Goal: Communication & Community: Share content

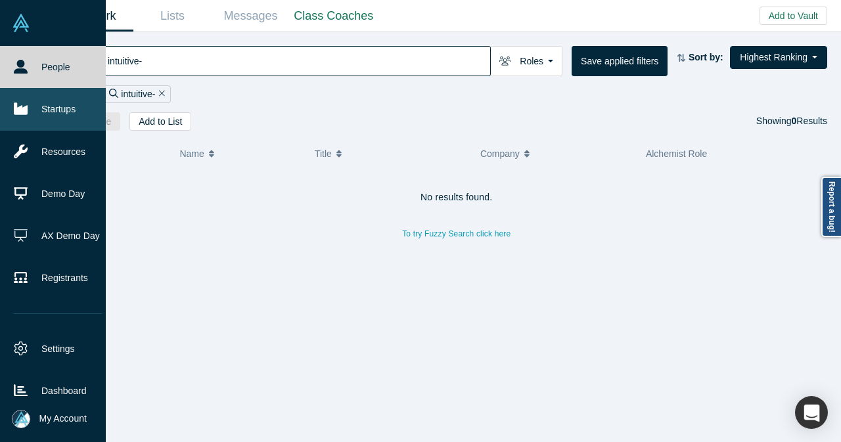
click at [78, 107] on link "Startups" at bounding box center [58, 109] width 116 height 42
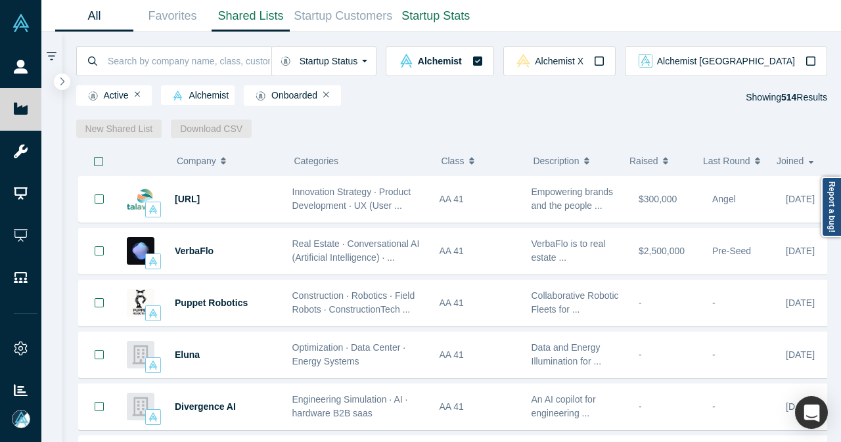
click at [267, 12] on link "Shared Lists" at bounding box center [251, 16] width 78 height 31
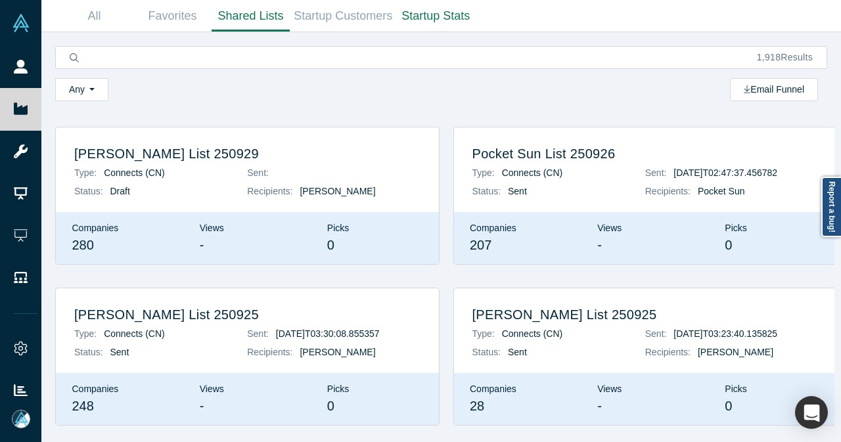
drag, startPoint x: 288, startPoint y: 159, endPoint x: 386, endPoint y: 7, distance: 181.0
click at [288, 158] on h2 "Hesham Zreik List 250929" at bounding box center [247, 154] width 346 height 16
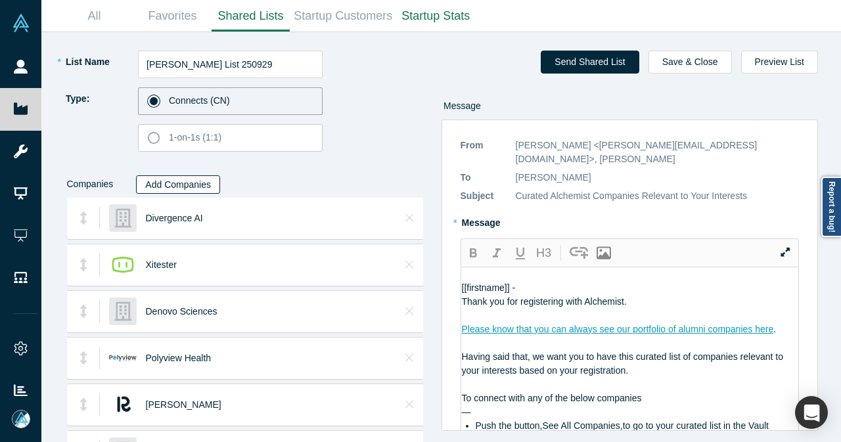
click at [187, 185] on button "Add Companies" at bounding box center [178, 184] width 84 height 18
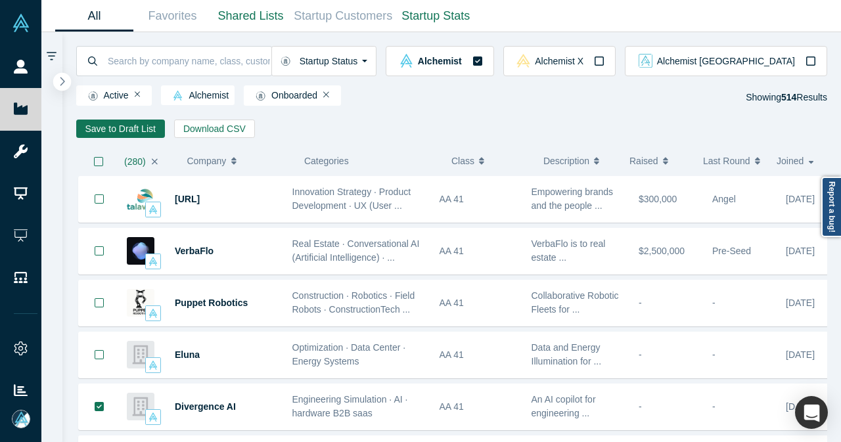
click at [62, 81] on icon "button" at bounding box center [62, 81] width 7 height 10
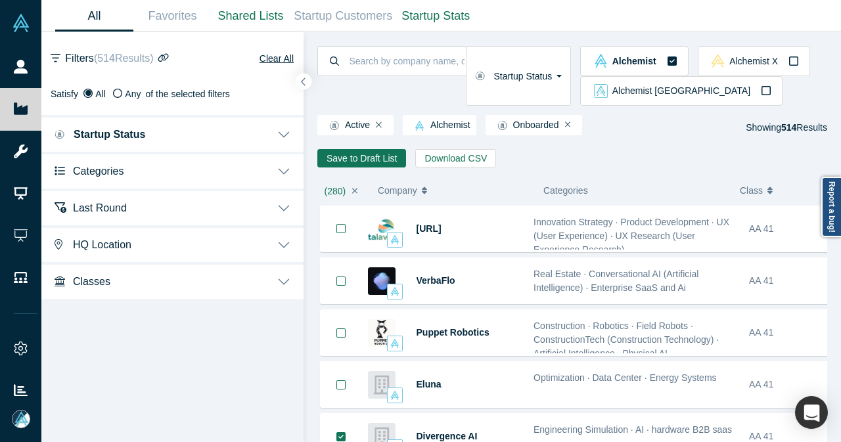
click at [234, 170] on button "Categories" at bounding box center [172, 170] width 262 height 37
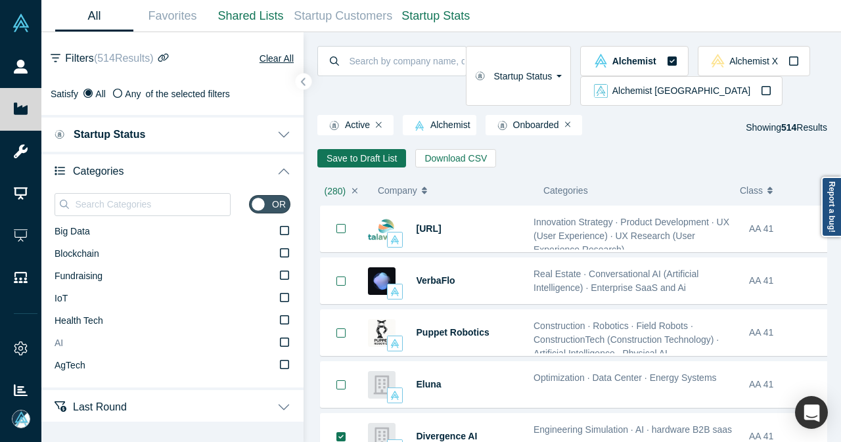
click at [57, 344] on span "AI" at bounding box center [59, 343] width 9 height 11
click at [0, 0] on input "AI" at bounding box center [0, 0] width 0 height 0
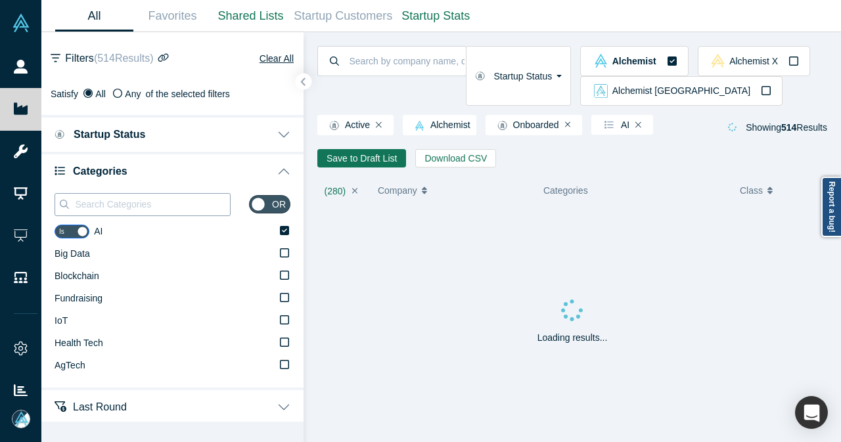
click at [129, 198] on input at bounding box center [152, 204] width 156 height 17
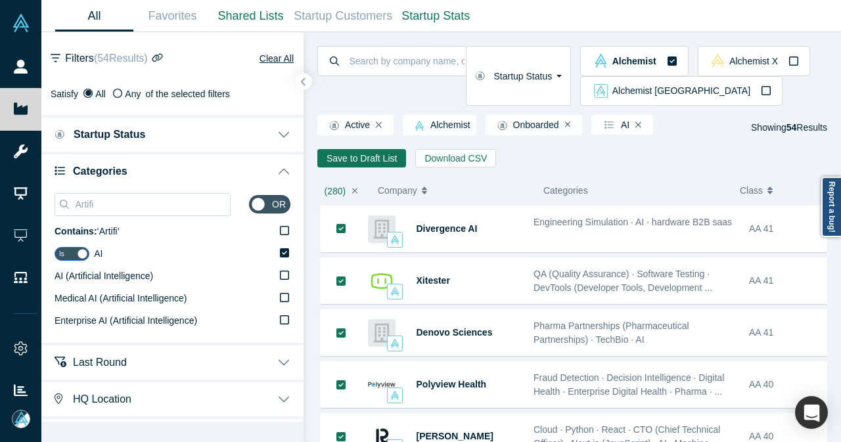
click at [292, 275] on div "Artifi or Contains: ‘ Artifi ’ Is AI AI (Artificial Intelligence) Medical AI (A…" at bounding box center [172, 266] width 262 height 154
click at [280, 275] on icon at bounding box center [284, 275] width 9 height 11
click at [0, 0] on input "AI (Artificial Intelligence)" at bounding box center [0, 0] width 0 height 0
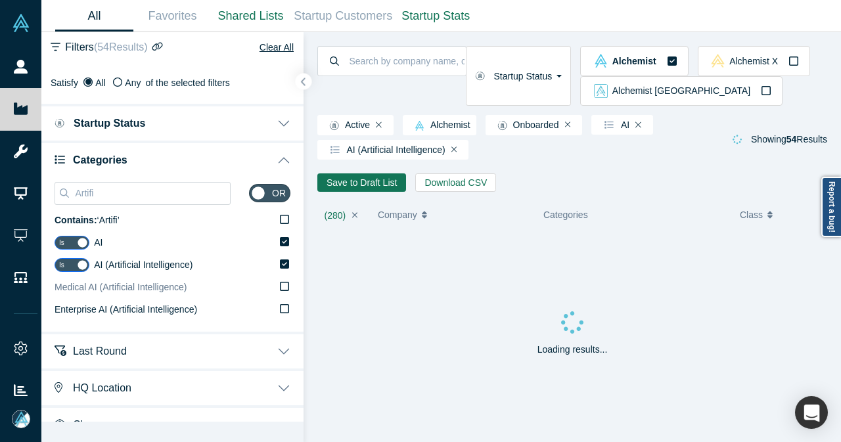
scroll to position [31, 0]
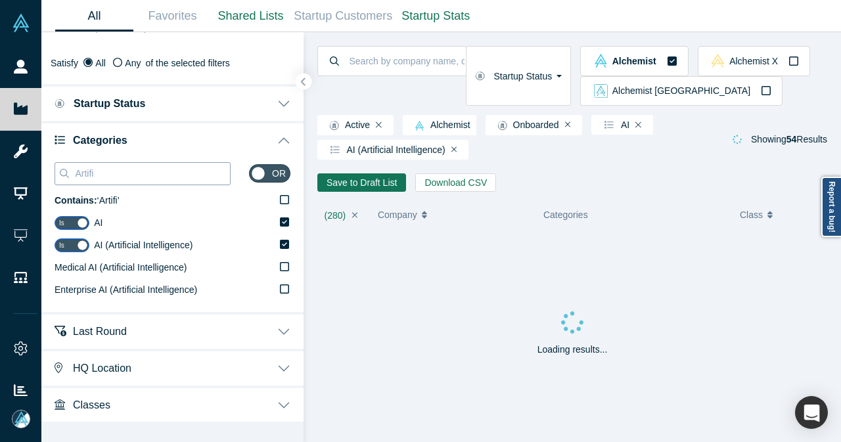
drag, startPoint x: 125, startPoint y: 173, endPoint x: 70, endPoint y: 178, distance: 55.4
click at [70, 178] on div "Artifi" at bounding box center [143, 173] width 176 height 23
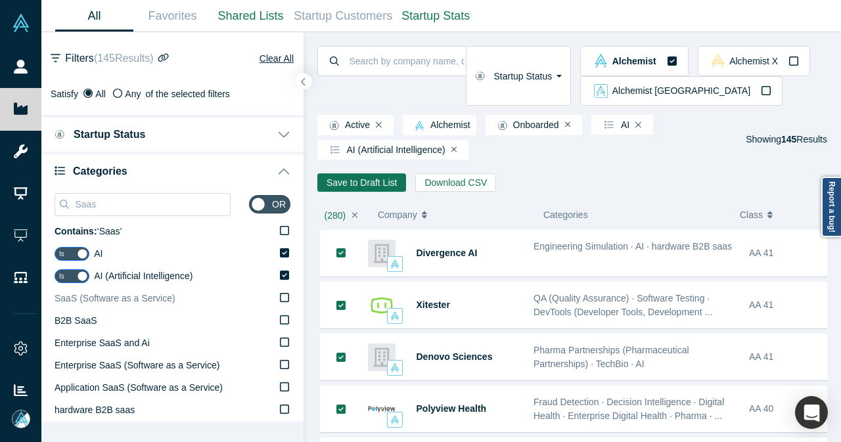
click at [280, 298] on icon at bounding box center [284, 297] width 9 height 11
click at [0, 0] on input "SaaS (Software as a Service)" at bounding box center [0, 0] width 0 height 0
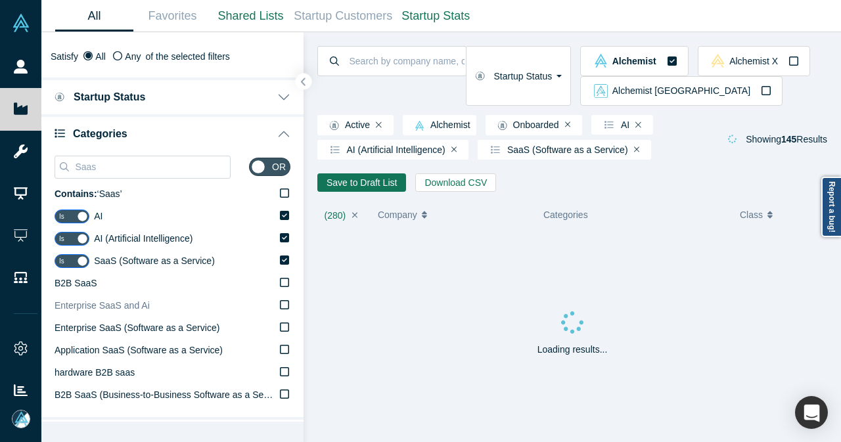
scroll to position [131, 0]
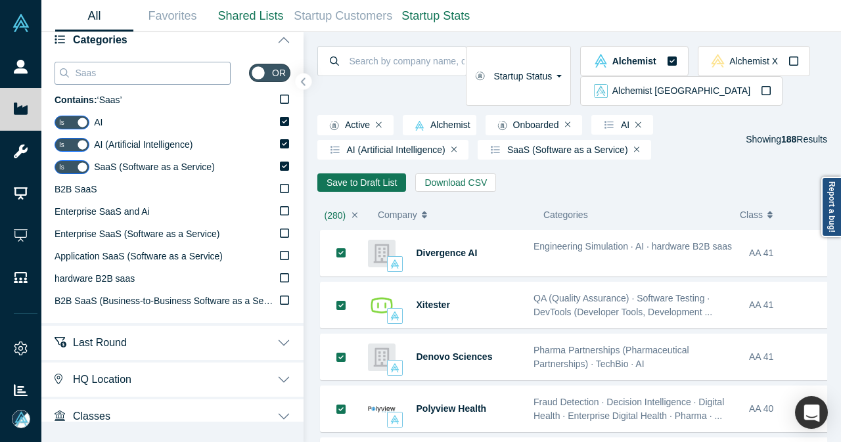
drag, startPoint x: 133, startPoint y: 82, endPoint x: 123, endPoint y: 76, distance: 11.5
click at [129, 81] on div "Saas" at bounding box center [143, 73] width 176 height 23
drag, startPoint x: 110, startPoint y: 74, endPoint x: 68, endPoint y: 77, distance: 42.1
click at [68, 77] on div "Saas" at bounding box center [143, 73] width 176 height 23
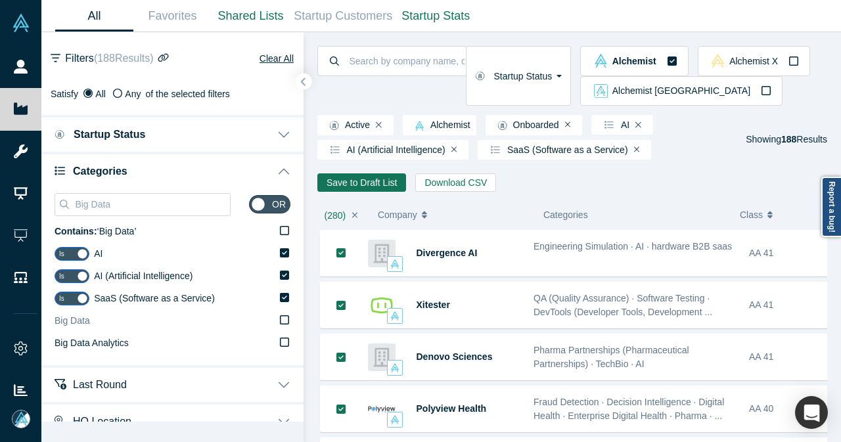
click at [280, 321] on icon at bounding box center [284, 320] width 9 height 11
click at [0, 0] on input "Big Data" at bounding box center [0, 0] width 0 height 0
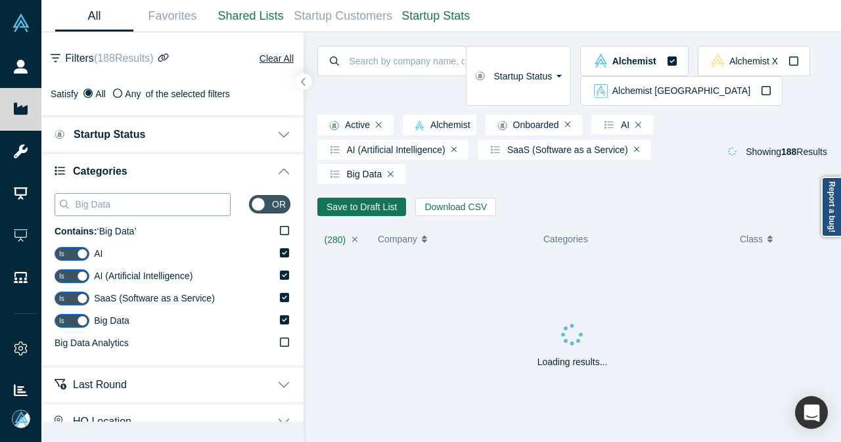
drag, startPoint x: 128, startPoint y: 205, endPoint x: 66, endPoint y: 208, distance: 62.5
click at [66, 208] on div "Big Data" at bounding box center [143, 204] width 176 height 23
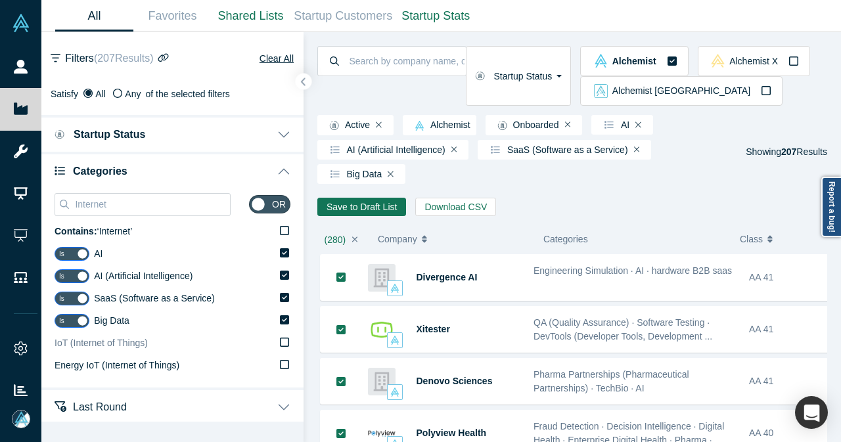
click at [123, 343] on span "IoT (Internet of Things)" at bounding box center [101, 343] width 93 height 11
click at [0, 0] on input "IoT (Internet of Things)" at bounding box center [0, 0] width 0 height 0
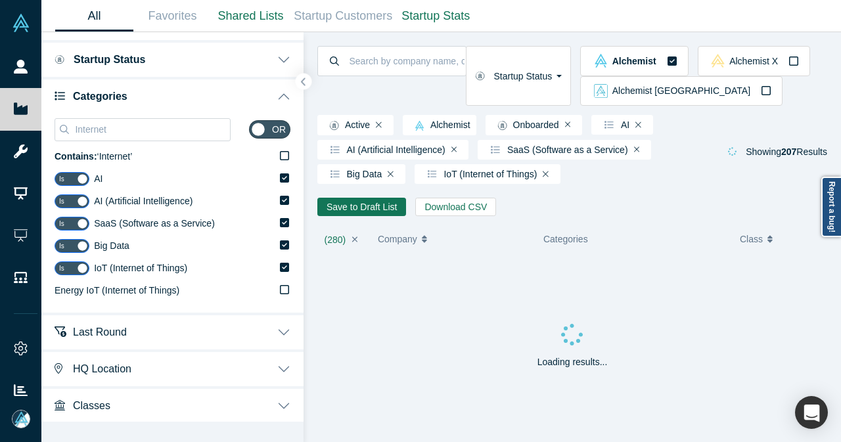
scroll to position [76, 0]
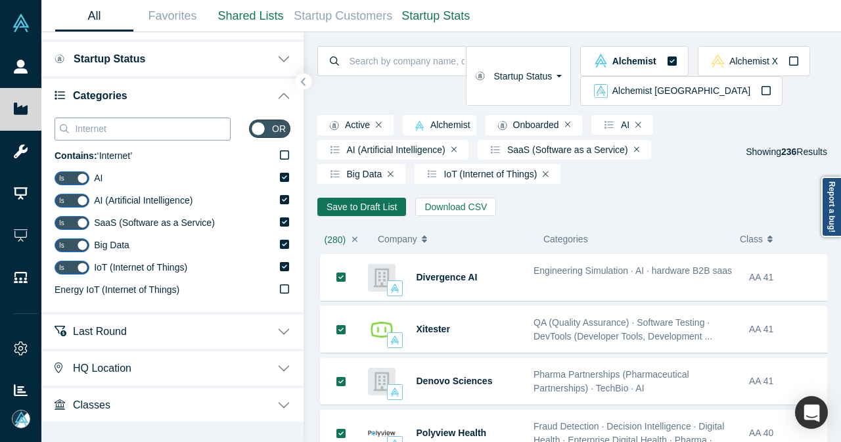
drag, startPoint x: 162, startPoint y: 125, endPoint x: 74, endPoint y: 133, distance: 87.7
click at [74, 133] on input "Internet" at bounding box center [152, 128] width 156 height 17
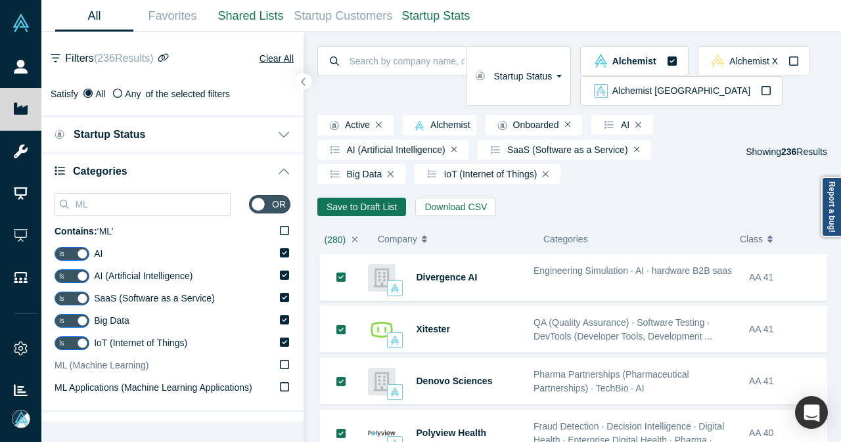
click at [280, 363] on icon at bounding box center [284, 364] width 9 height 11
click at [0, 0] on input "ML (Machine Learning)" at bounding box center [0, 0] width 0 height 0
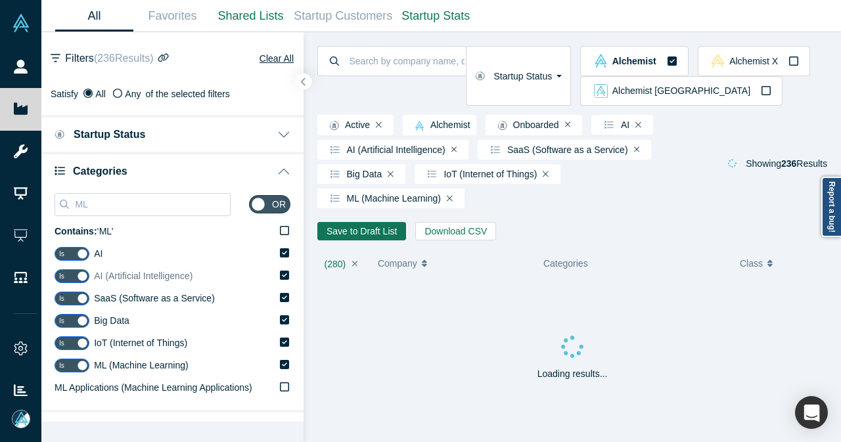
scroll to position [66, 0]
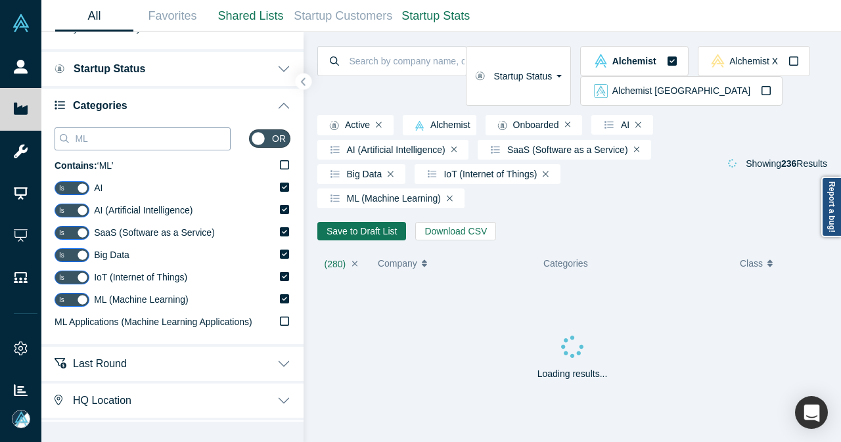
click at [126, 143] on input "ML" at bounding box center [152, 138] width 156 height 17
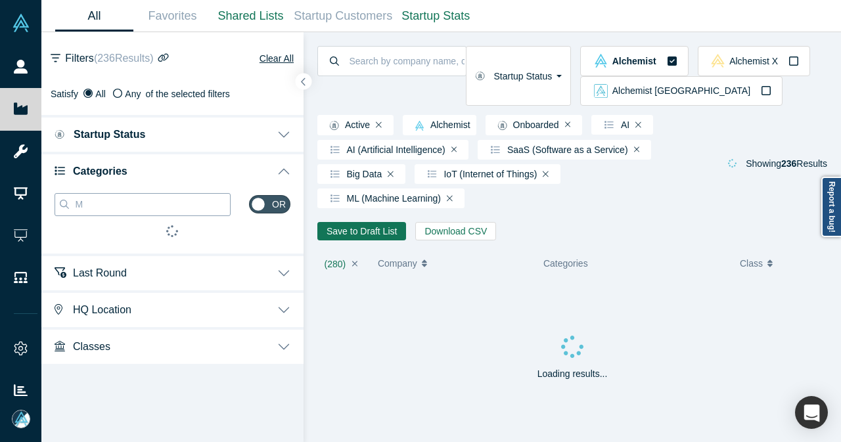
scroll to position [0, 0]
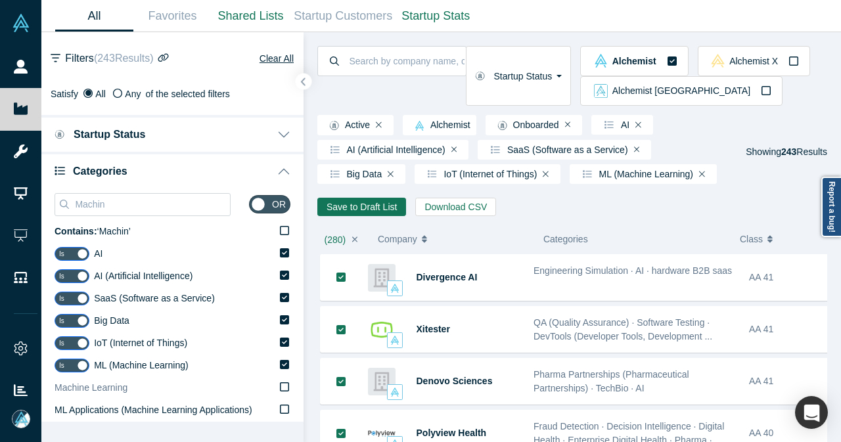
scroll to position [66, 0]
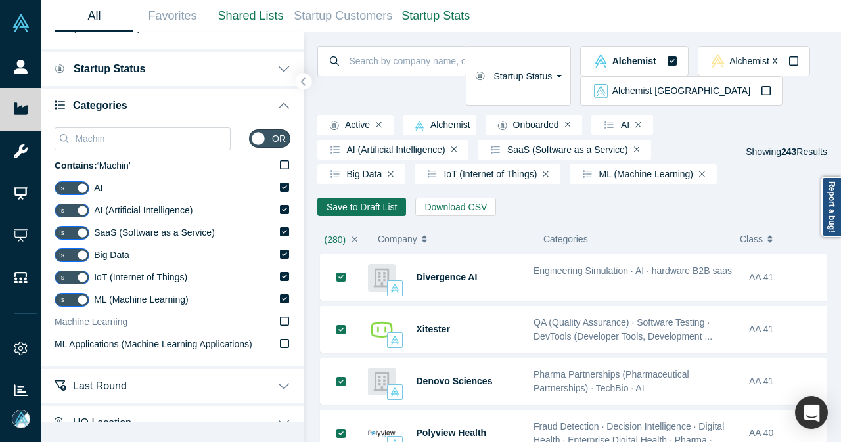
click at [280, 325] on icon at bounding box center [284, 321] width 9 height 9
click at [0, 0] on input "Machine Learning" at bounding box center [0, 0] width 0 height 0
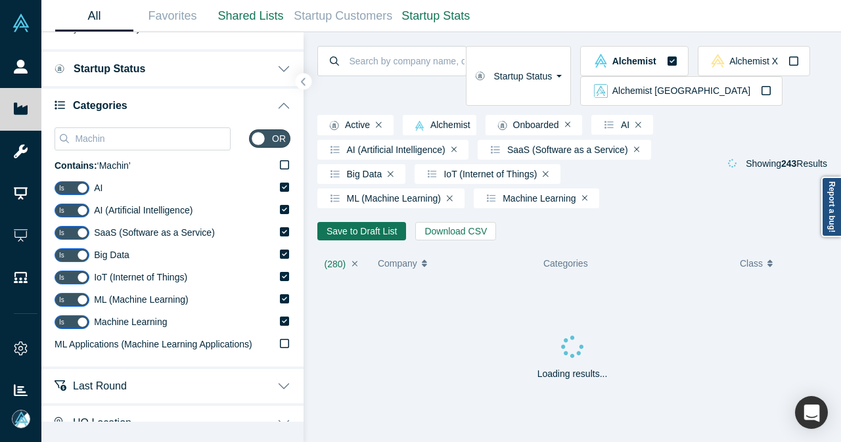
drag, startPoint x: 110, startPoint y: 139, endPoint x: 53, endPoint y: 140, distance: 56.5
click at [53, 140] on div "Machin or Contains: ‘ Machin ’ Is AI Is AI (Artificial Intelligence) Is SaaS (S…" at bounding box center [172, 245] width 262 height 244
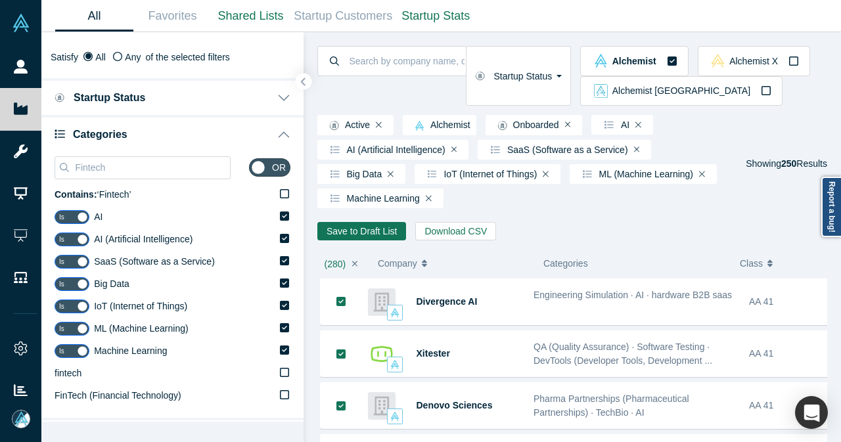
scroll to position [66, 0]
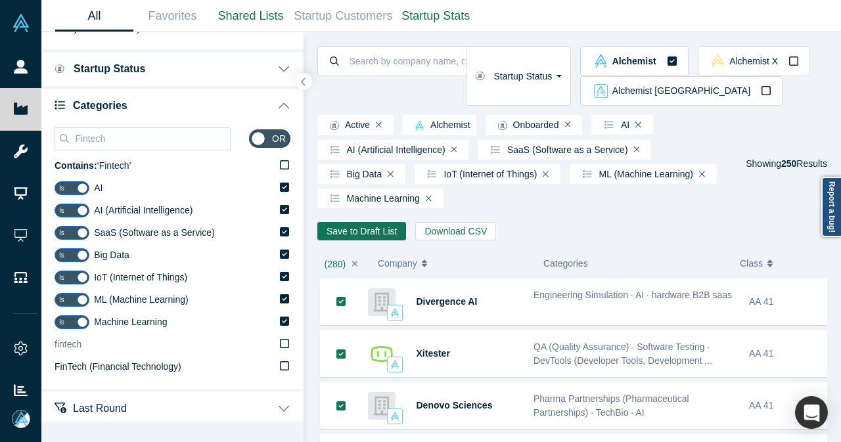
click at [280, 342] on icon at bounding box center [284, 343] width 9 height 11
click at [0, 0] on input "fintech" at bounding box center [0, 0] width 0 height 0
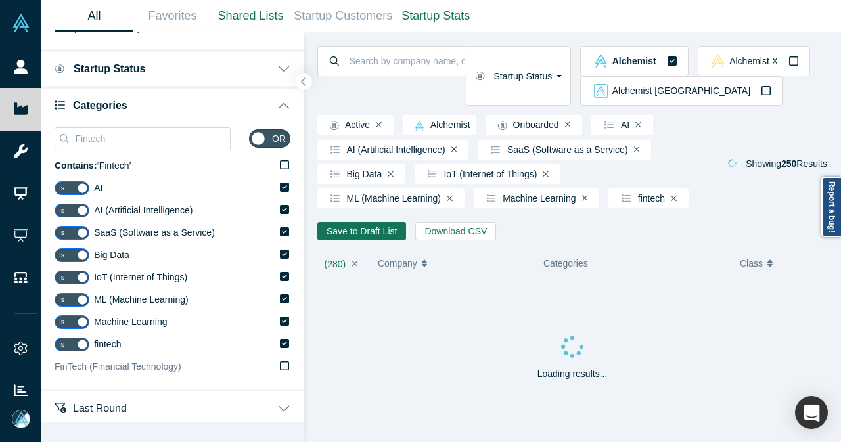
click at [280, 363] on icon at bounding box center [284, 366] width 9 height 11
click at [0, 0] on input "FinTech (Financial Technology)" at bounding box center [0, 0] width 0 height 0
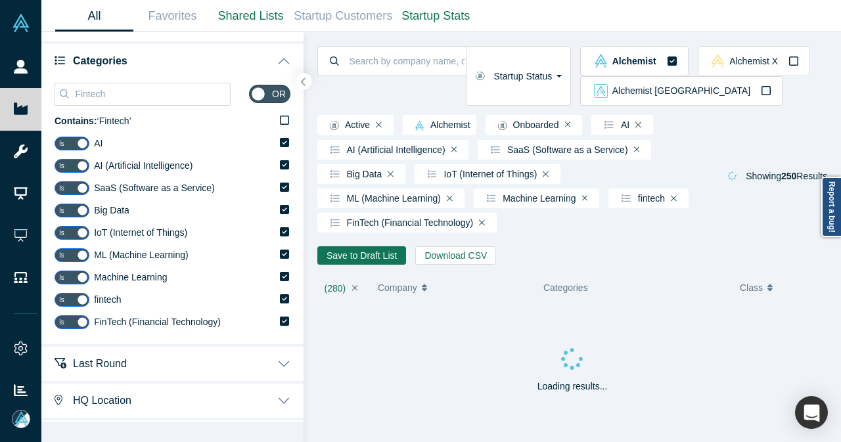
scroll to position [131, 0]
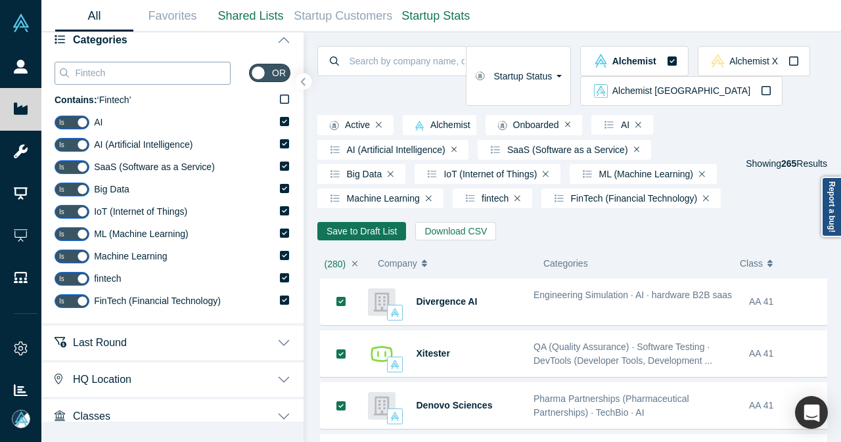
drag, startPoint x: 120, startPoint y: 69, endPoint x: 64, endPoint y: 73, distance: 55.3
click at [65, 73] on div "Fintech" at bounding box center [143, 73] width 176 height 23
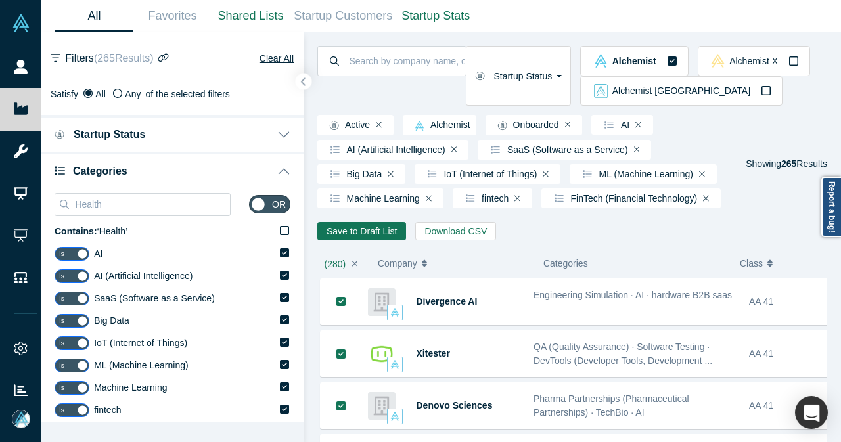
scroll to position [131, 0]
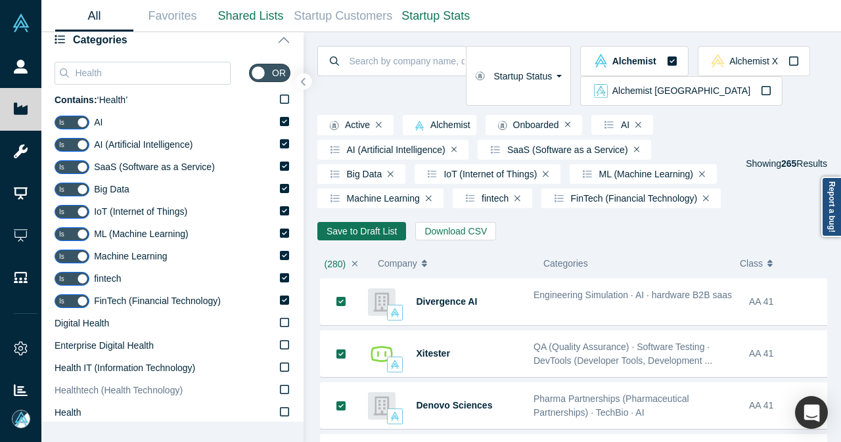
click at [280, 390] on icon at bounding box center [284, 389] width 9 height 11
click at [0, 0] on input "Healthtech (Health Technology)" at bounding box center [0, 0] width 0 height 0
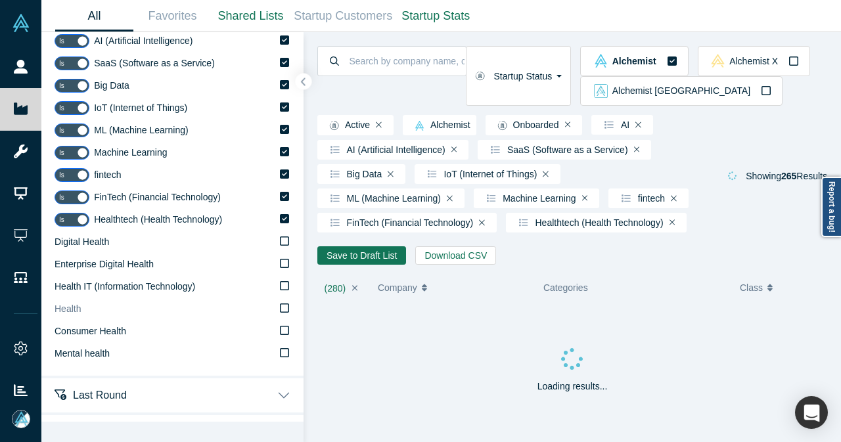
scroll to position [263, 0]
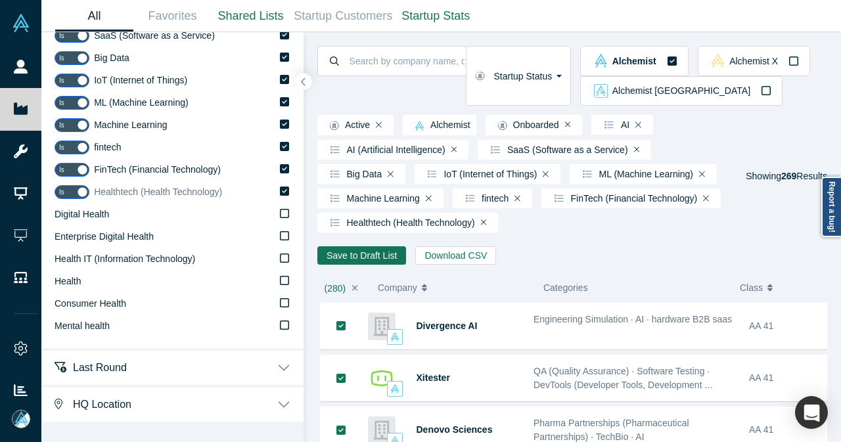
scroll to position [66, 0]
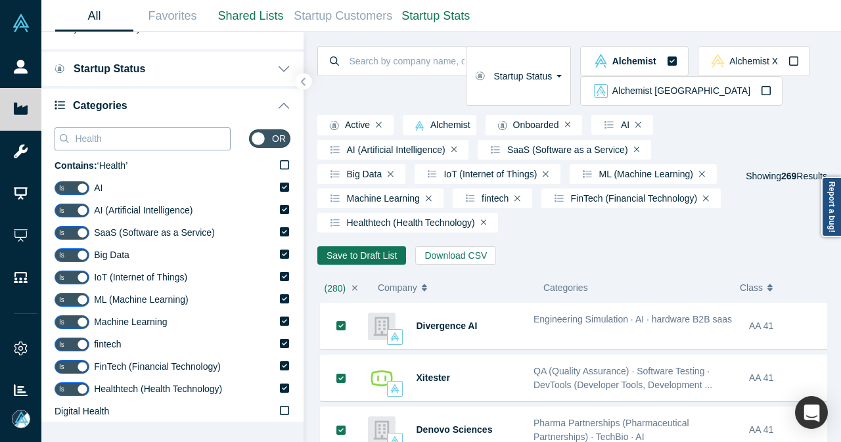
click at [138, 141] on input "Health" at bounding box center [152, 138] width 156 height 17
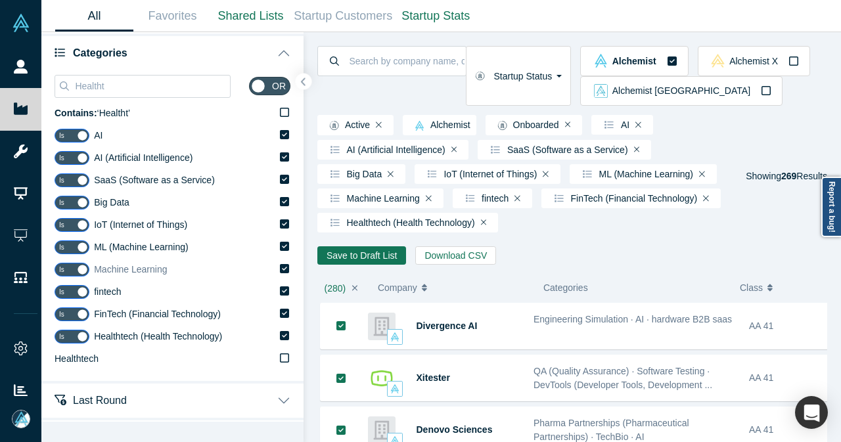
scroll to position [131, 0]
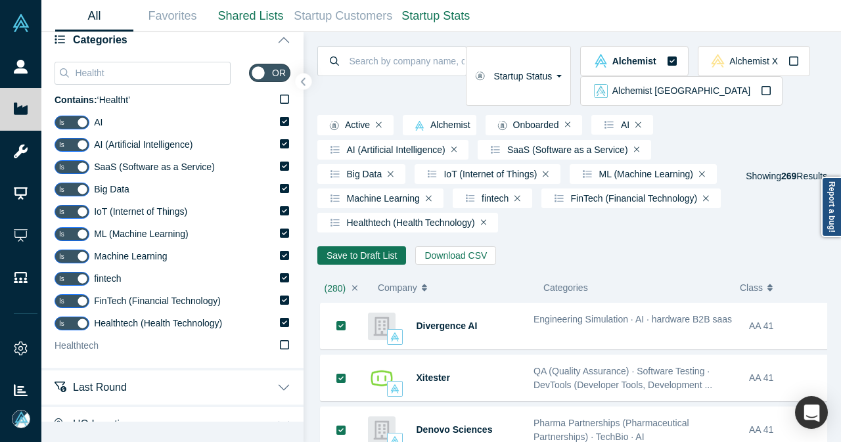
click at [280, 348] on icon at bounding box center [284, 345] width 9 height 11
click at [0, 0] on input "Healthtech" at bounding box center [0, 0] width 0 height 0
drag, startPoint x: 97, startPoint y: 75, endPoint x: 55, endPoint y: 73, distance: 42.1
click at [55, 73] on div "Healtht" at bounding box center [143, 73] width 176 height 23
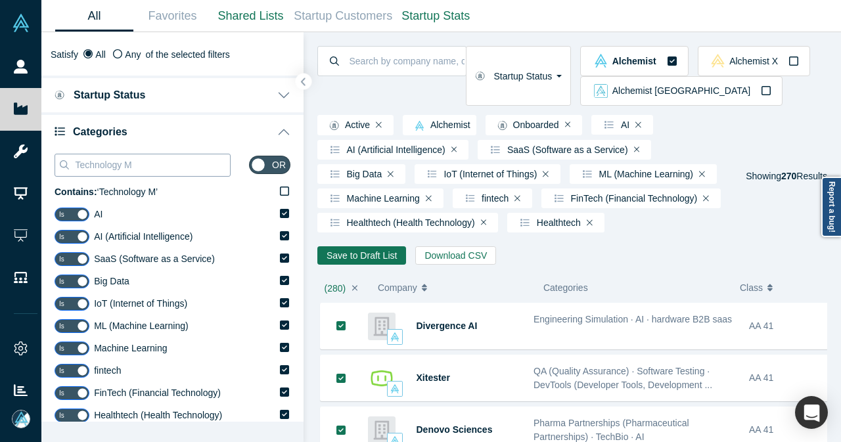
scroll to position [35, 0]
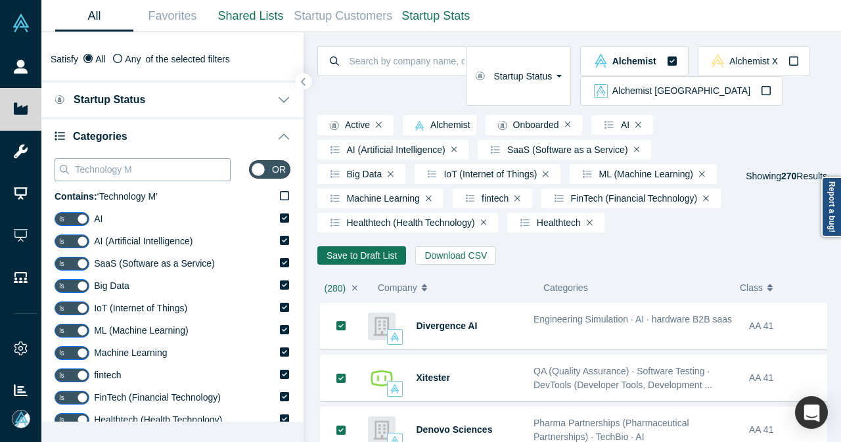
drag, startPoint x: 145, startPoint y: 170, endPoint x: 75, endPoint y: 175, distance: 69.9
click at [75, 175] on input "Technology M" at bounding box center [152, 169] width 156 height 17
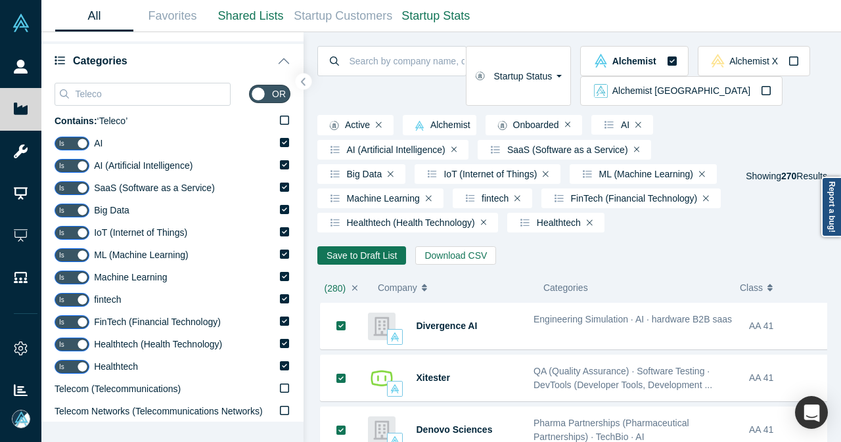
scroll to position [131, 0]
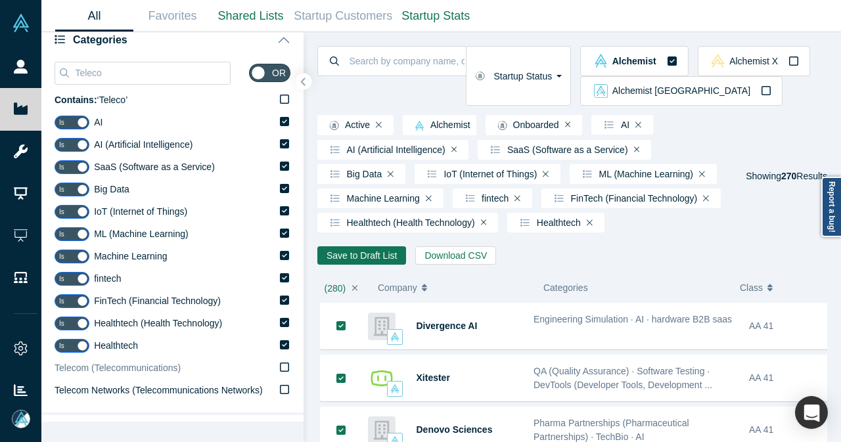
click at [268, 365] on label "Telecom (Telecommunications)" at bounding box center [173, 368] width 236 height 22
click at [0, 0] on input "Telecom (Telecommunications)" at bounding box center [0, 0] width 0 height 0
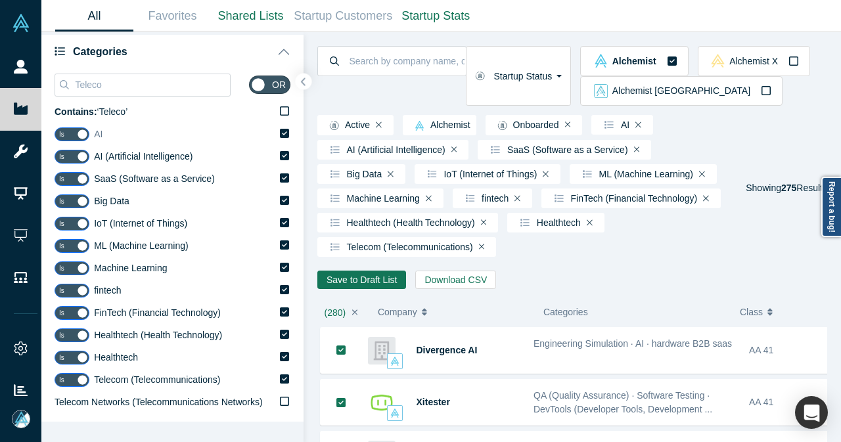
scroll to position [66, 0]
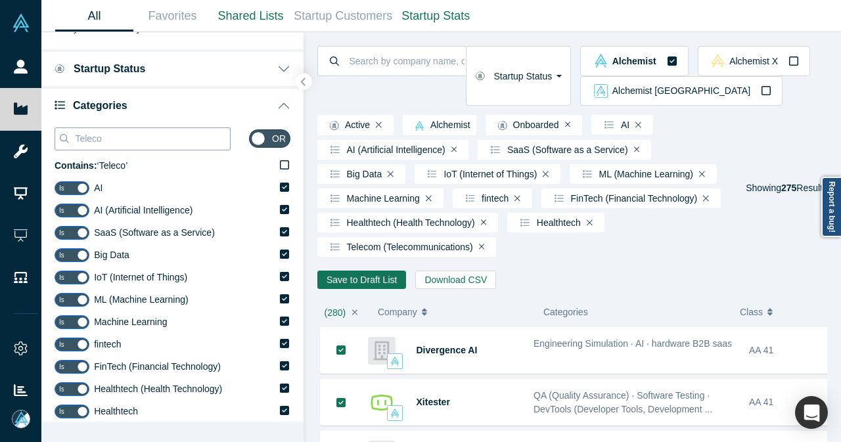
drag, startPoint x: 152, startPoint y: 139, endPoint x: 72, endPoint y: 143, distance: 79.6
click at [72, 143] on div "Teleco" at bounding box center [143, 138] width 176 height 23
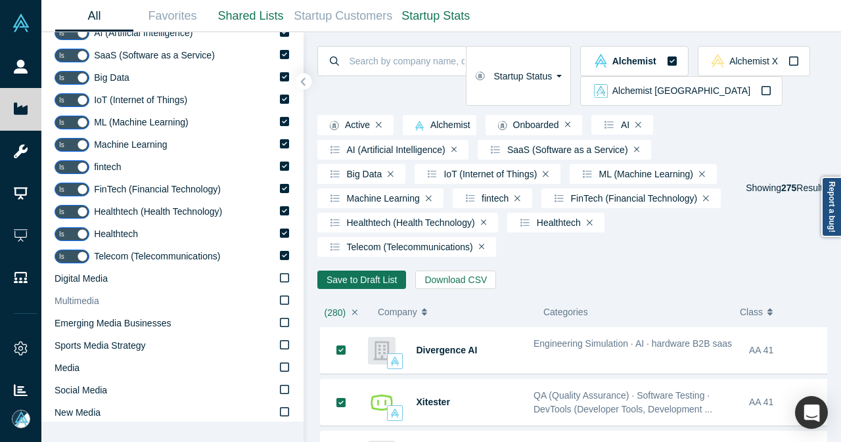
scroll to position [329, 0]
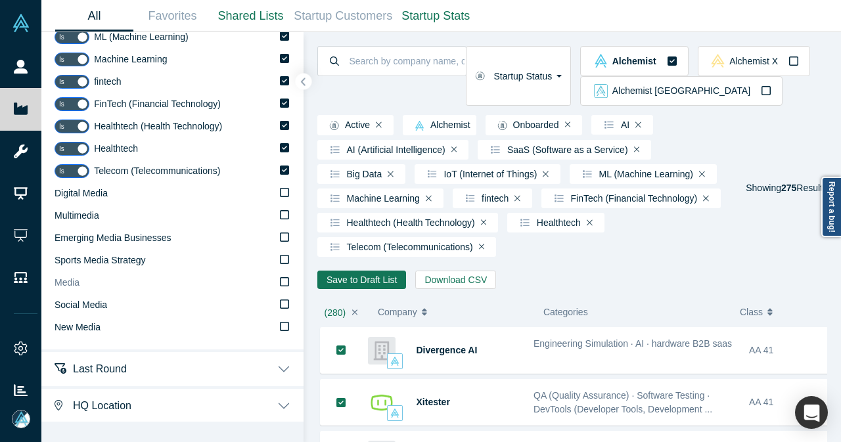
click at [280, 283] on icon at bounding box center [284, 282] width 9 height 11
click at [0, 0] on input "Media" at bounding box center [0, 0] width 0 height 0
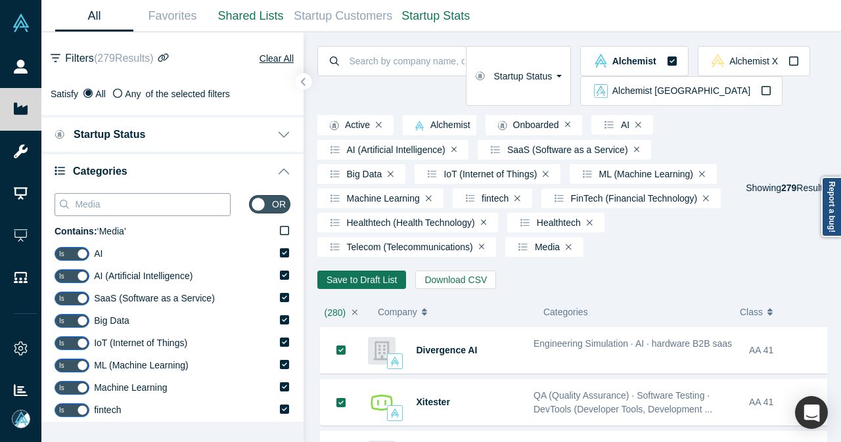
drag, startPoint x: 121, startPoint y: 204, endPoint x: 64, endPoint y: 203, distance: 56.5
click at [64, 203] on div "Media" at bounding box center [143, 204] width 176 height 23
type input "Techno"
click at [299, 82] on button "button" at bounding box center [304, 82] width 18 height 18
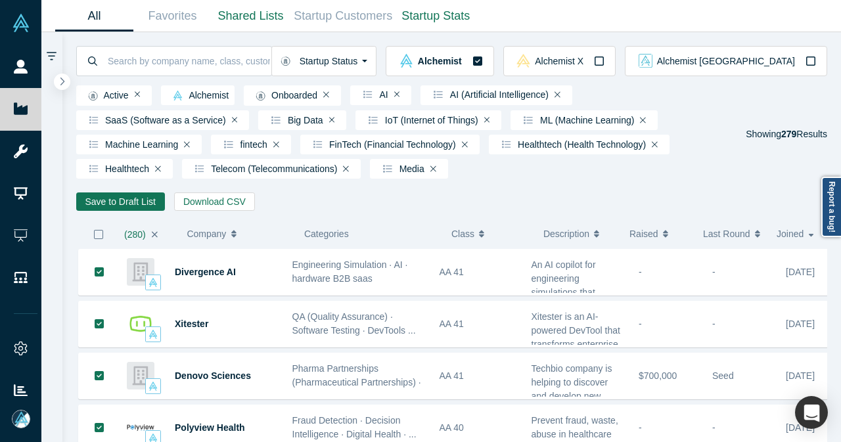
click at [100, 240] on icon "button" at bounding box center [98, 234] width 11 height 11
click at [152, 239] on icon "button" at bounding box center [155, 234] width 6 height 9
click at [96, 240] on icon "button" at bounding box center [98, 234] width 11 height 11
click at [100, 204] on button "Save to Draft List" at bounding box center [120, 202] width 89 height 18
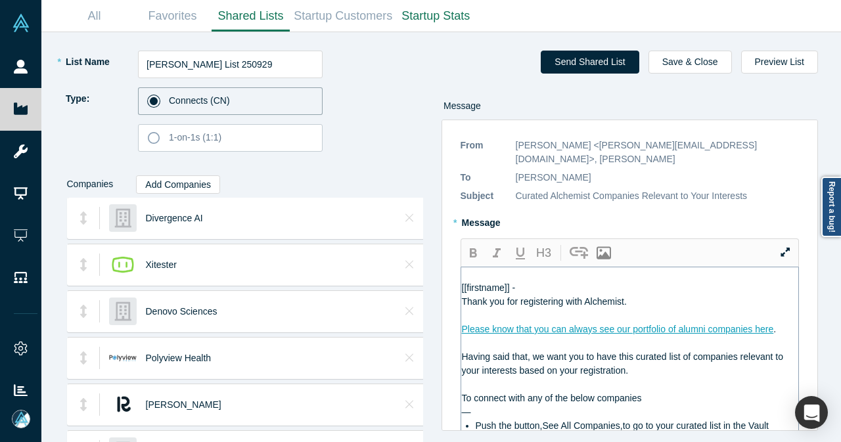
click at [645, 281] on div "[[firstname]] -" at bounding box center [630, 288] width 337 height 14
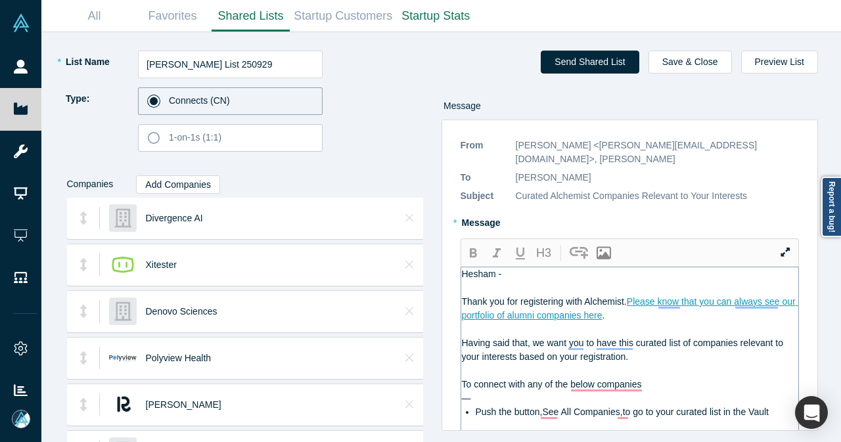
click at [677, 378] on div "To connect with any of the below companies" at bounding box center [630, 385] width 337 height 14
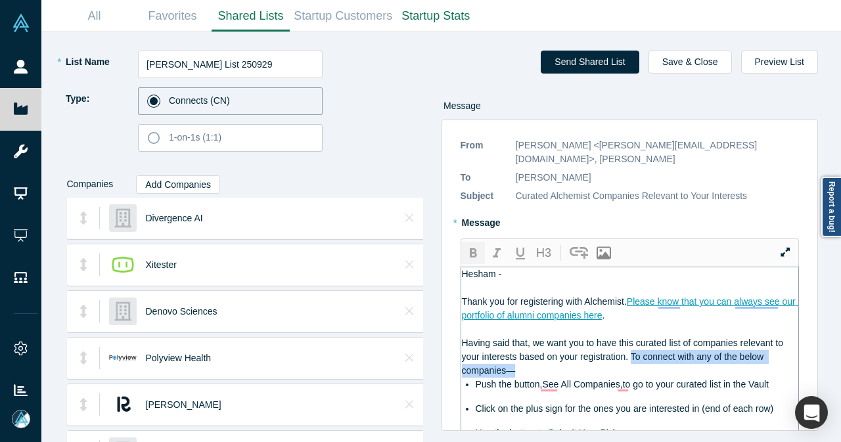
click at [470, 246] on icon "button" at bounding box center [473, 254] width 16 height 16
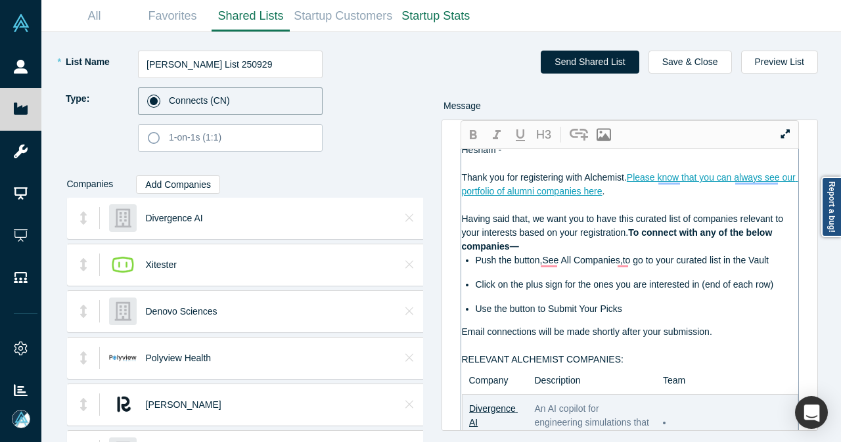
scroll to position [131, 0]
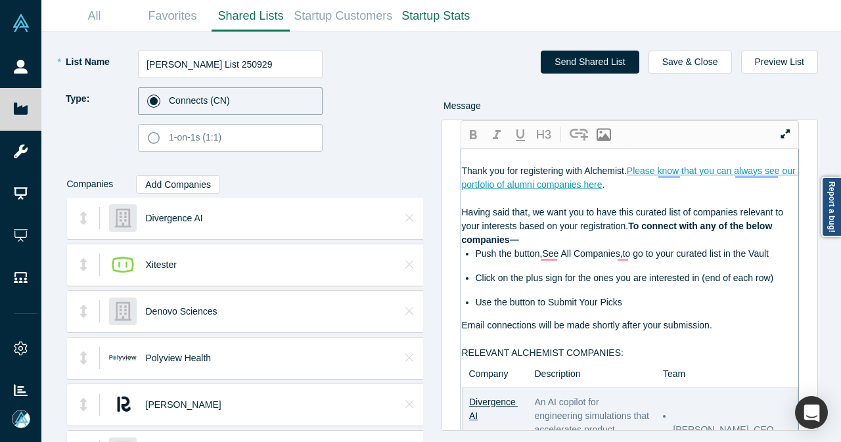
click at [547, 247] on ul "Push the button,See All Companies,to go to your curated list in the Vault Click…" at bounding box center [630, 278] width 337 height 62
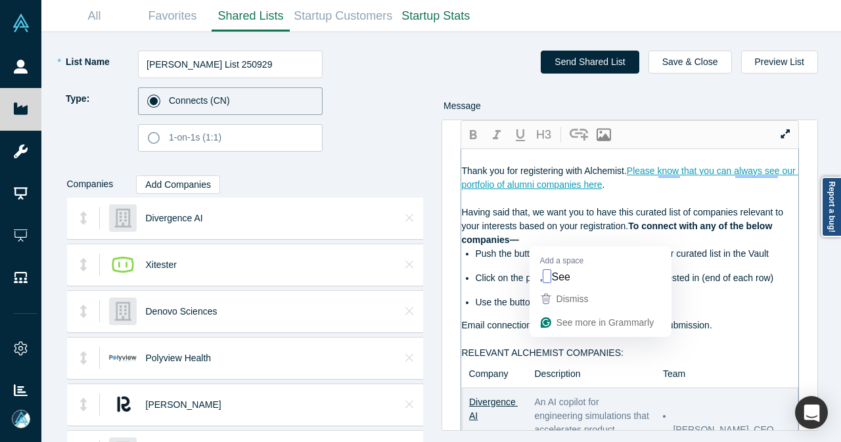
click at [549, 248] on span "Push the button,See All Companies,to go to your curated list in the Vault" at bounding box center [622, 253] width 293 height 11
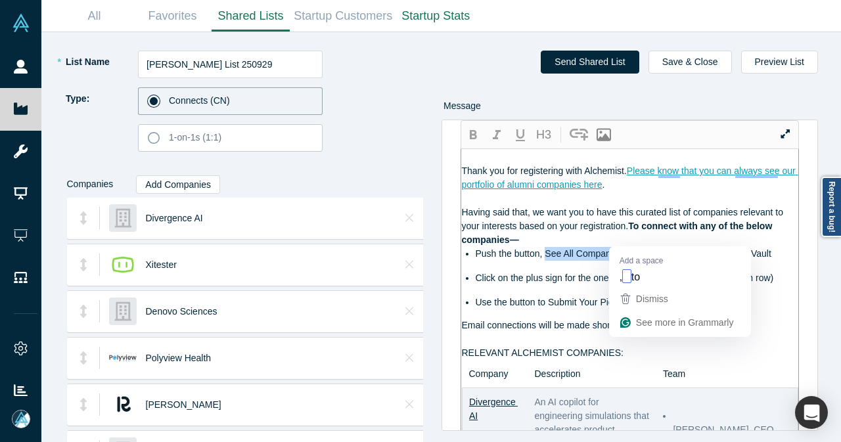
click at [616, 248] on span "Push the button, See All Companies,to go to your curated list in the Vault" at bounding box center [624, 253] width 296 height 11
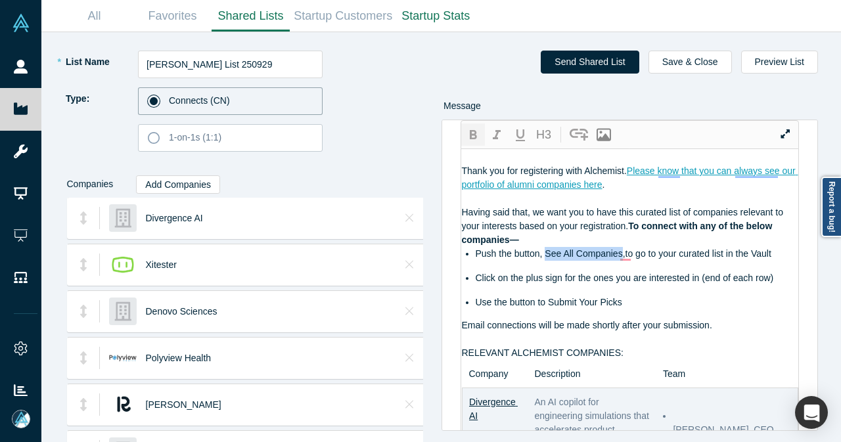
click at [474, 135] on icon "button" at bounding box center [473, 134] width 7 height 9
click at [629, 248] on span ",to go to your curated list in the Vault" at bounding box center [699, 253] width 148 height 11
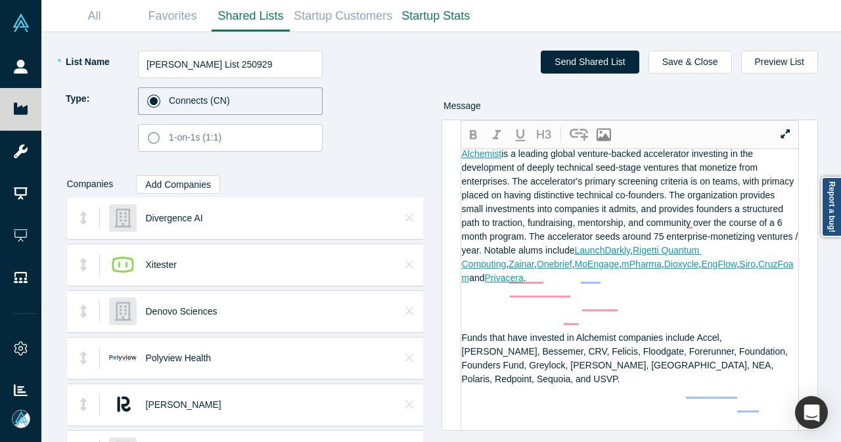
scroll to position [1183, 0]
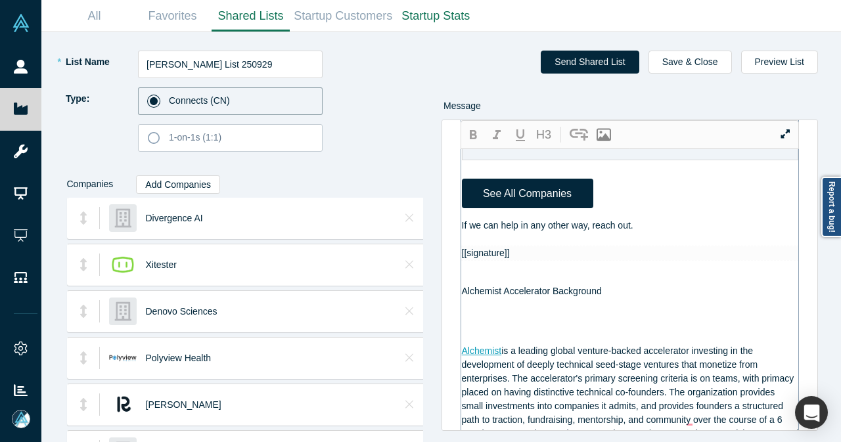
click at [644, 246] on div "To enrich screen reader interactions, please activate Accessibility in Grammarl…" at bounding box center [630, 240] width 337 height 14
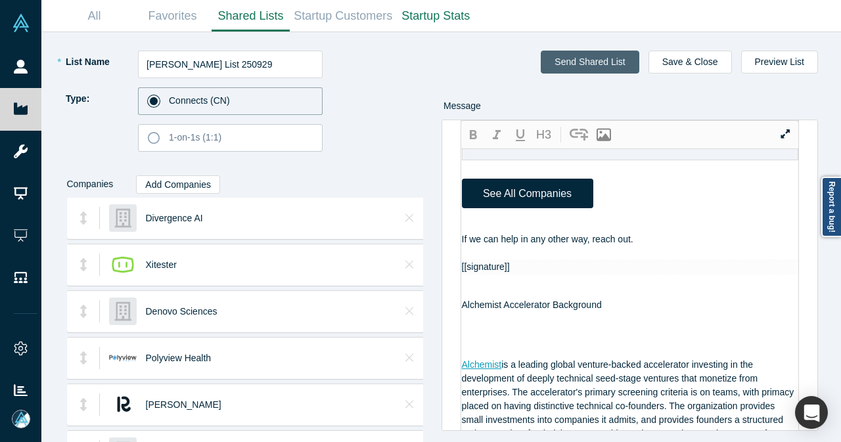
click at [593, 64] on button "Send Shared List" at bounding box center [590, 62] width 98 height 23
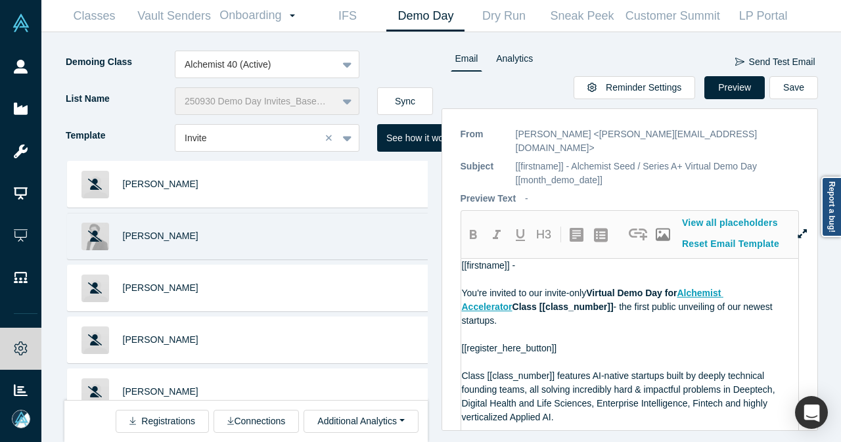
click at [414, 101] on button "Sync" at bounding box center [405, 101] width 56 height 28
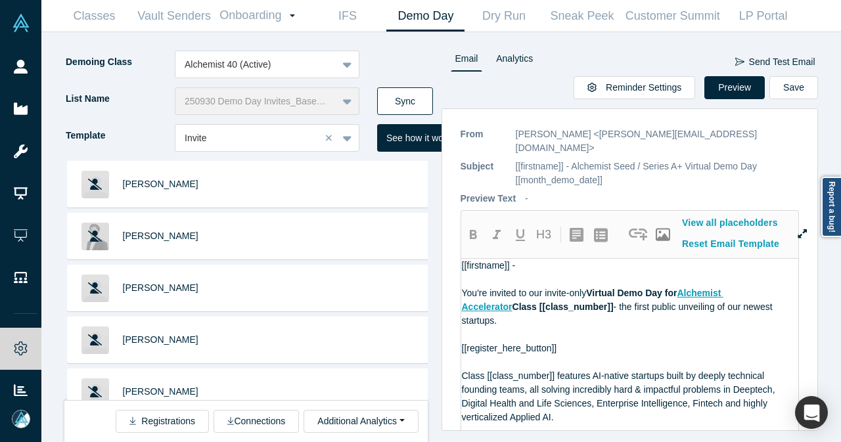
click at [411, 114] on button "Sync" at bounding box center [405, 101] width 56 height 28
